Goal: Task Accomplishment & Management: Use online tool/utility

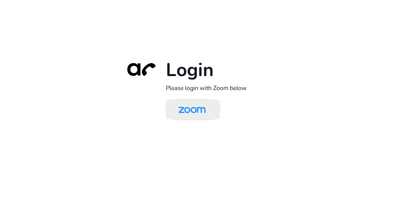
click at [195, 109] on img at bounding box center [191, 109] width 39 height 18
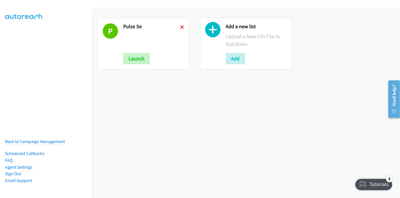
click at [181, 27] on icon at bounding box center [182, 28] width 4 height 4
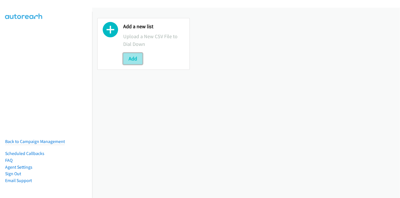
click at [139, 61] on button "Add" at bounding box center [132, 58] width 19 height 11
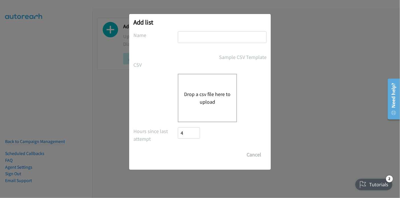
click at [183, 36] on input "text" at bounding box center [222, 37] width 89 height 12
type input "Pulse SE"
click at [211, 96] on button "Drop a csv file here to upload" at bounding box center [207, 97] width 47 height 15
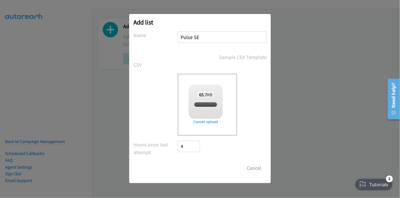
checkbox input "true"
click at [199, 165] on input "Save List" at bounding box center [193, 167] width 30 height 11
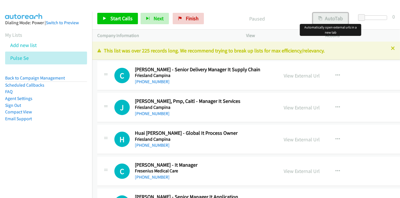
click at [332, 19] on button "AutoTab" at bounding box center [330, 18] width 35 height 11
